Goal: Navigation & Orientation: Find specific page/section

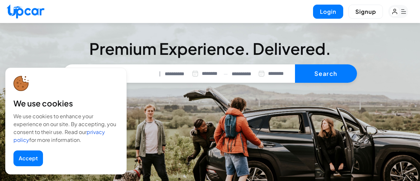
select select "********"
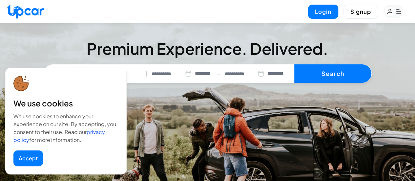
click at [28, 159] on button "Accept" at bounding box center [27, 158] width 29 height 16
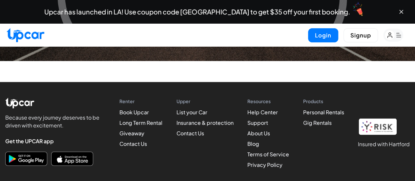
scroll to position [3288, 0]
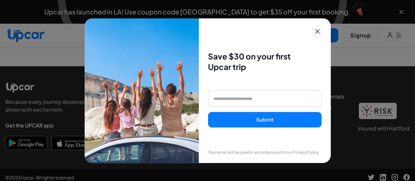
click at [321, 35] on icon at bounding box center [317, 32] width 8 height 8
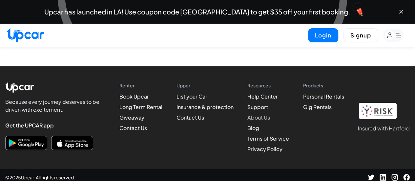
click at [260, 114] on link "About Us" at bounding box center [258, 117] width 23 height 7
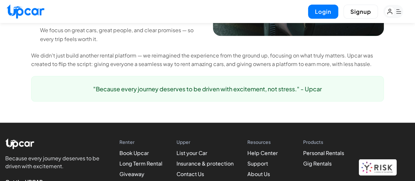
scroll to position [658, 0]
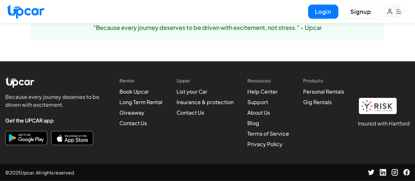
drag, startPoint x: 418, startPoint y: 24, endPoint x: 407, endPoint y: 183, distance: 159.0
click at [190, 114] on link "Contact Us" at bounding box center [190, 112] width 28 height 7
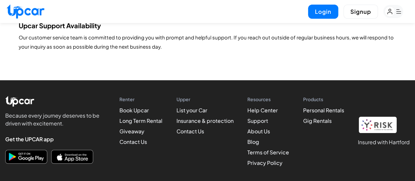
scroll to position [296, 0]
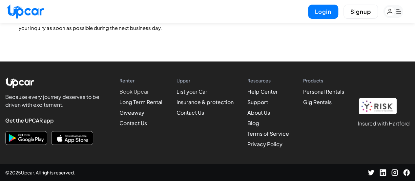
click at [140, 89] on link "Book Upcar" at bounding box center [133, 91] width 29 height 7
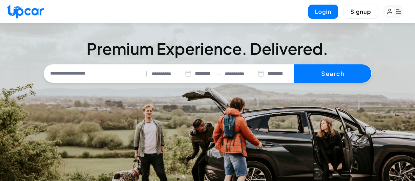
select select "********"
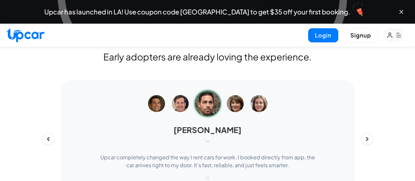
scroll to position [2783, 0]
